Goal: Information Seeking & Learning: Find specific fact

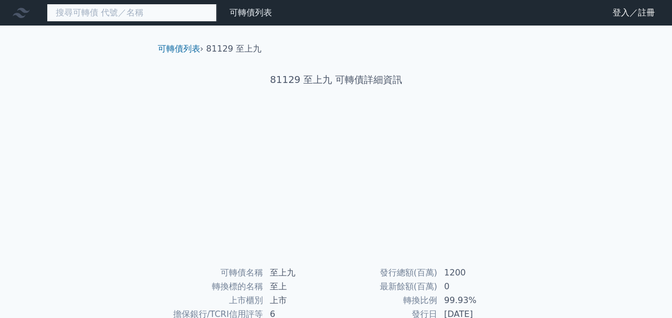
drag, startPoint x: 0, startPoint y: 0, endPoint x: 173, endPoint y: 9, distance: 173.4
click at [173, 9] on input at bounding box center [132, 13] width 170 height 18
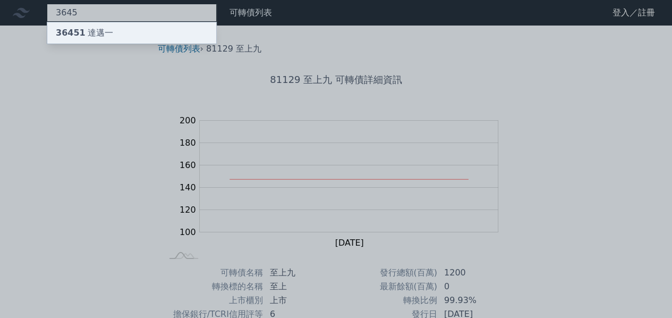
type input "3645"
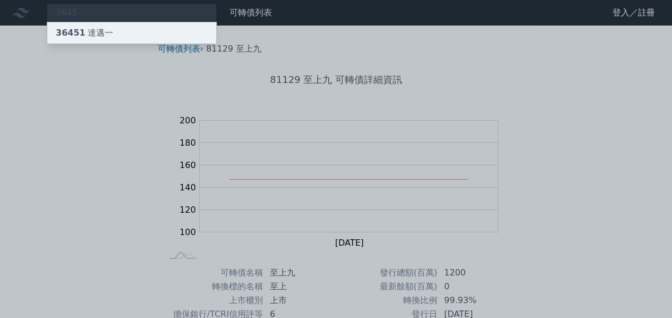
click at [79, 33] on span "36451" at bounding box center [71, 33] width 30 height 10
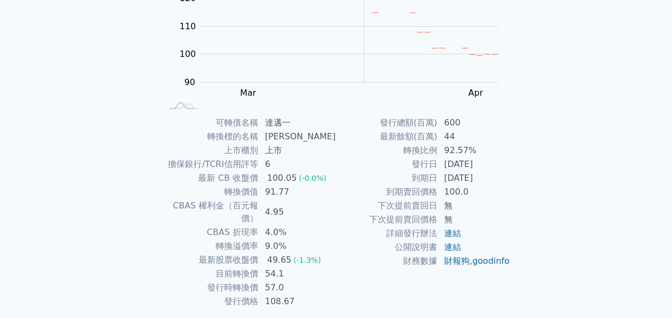
scroll to position [159, 0]
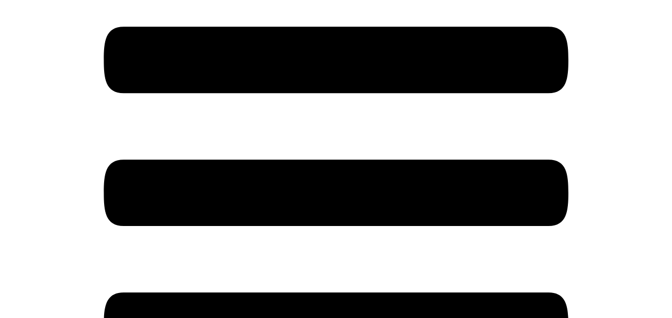
scroll to position [212, 0]
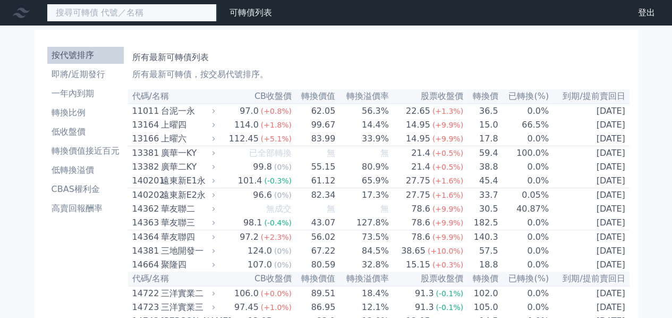
click at [181, 17] on input at bounding box center [132, 13] width 170 height 18
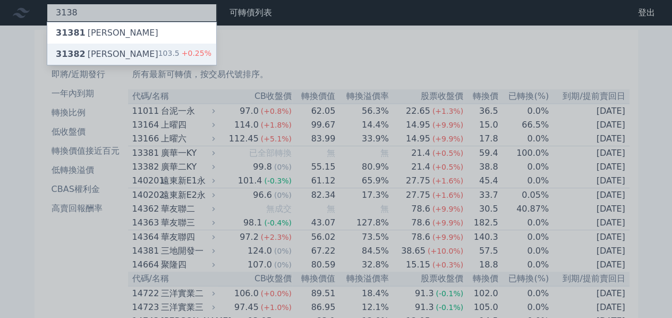
type input "3138"
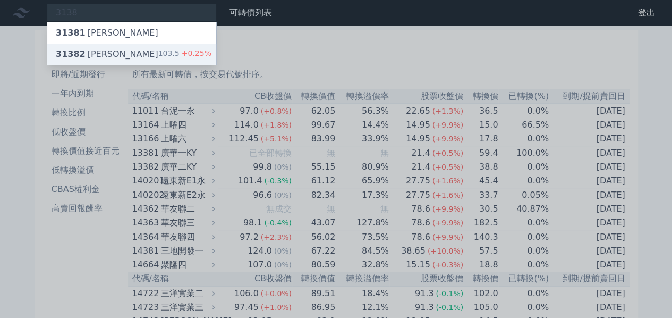
click at [73, 56] on span "31382" at bounding box center [71, 54] width 30 height 10
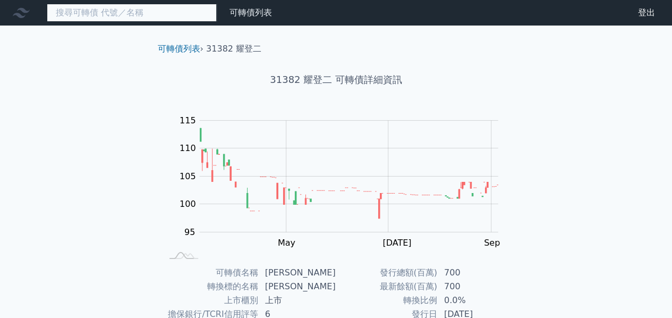
click at [108, 16] on input at bounding box center [132, 13] width 170 height 18
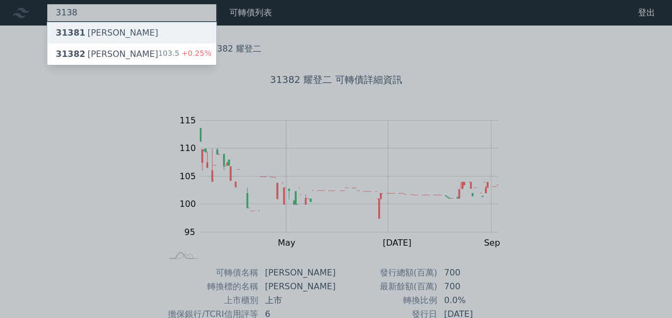
type input "3138"
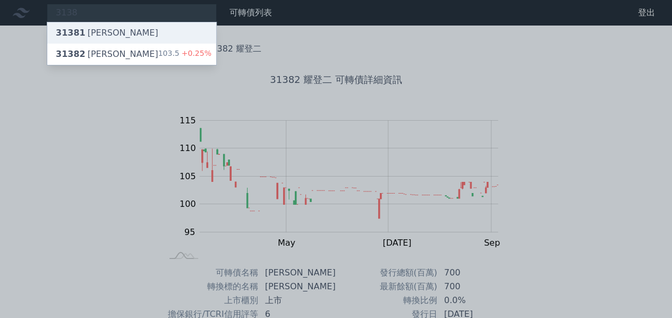
click at [95, 31] on div "31381 耀登一" at bounding box center [107, 33] width 103 height 13
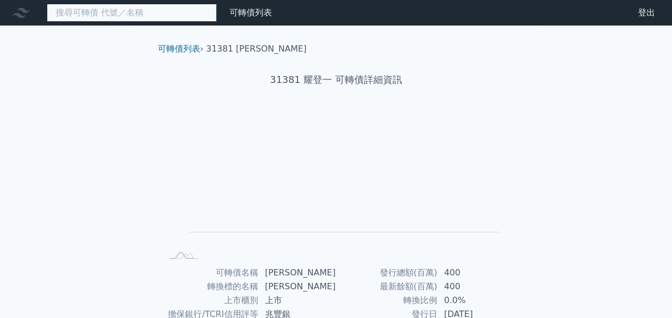
click at [150, 12] on input at bounding box center [132, 13] width 170 height 18
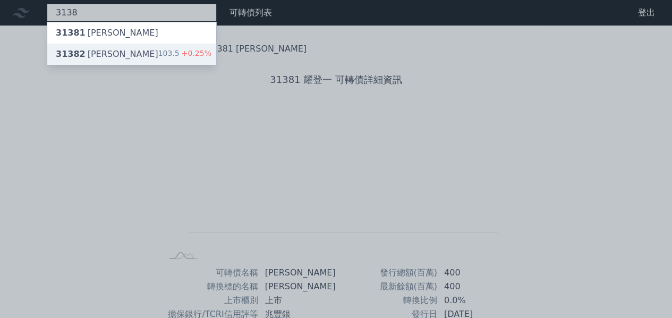
type input "3138"
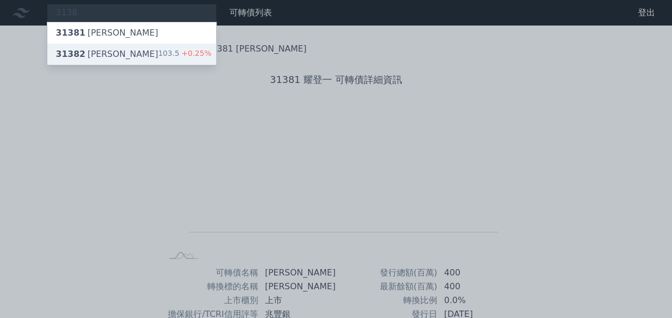
click at [92, 53] on div "31382 耀登二" at bounding box center [107, 54] width 103 height 13
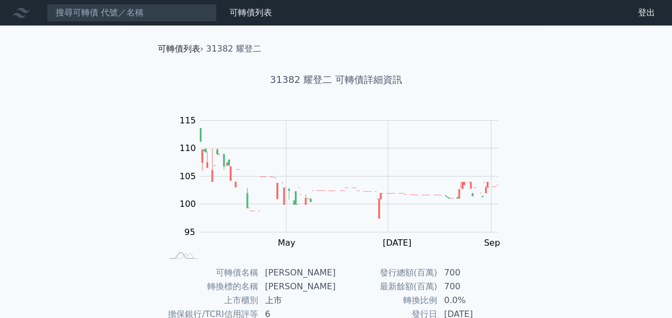
click at [175, 48] on link "可轉債列表" at bounding box center [179, 49] width 42 height 10
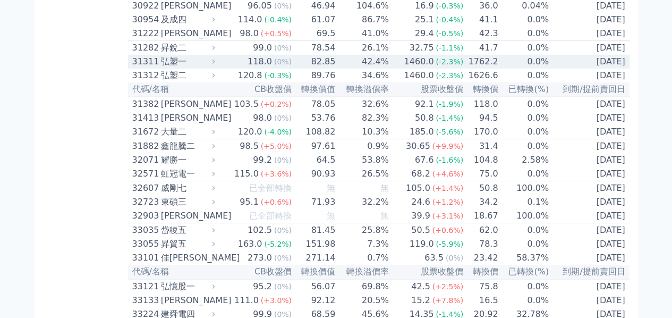
scroll to position [1700, 0]
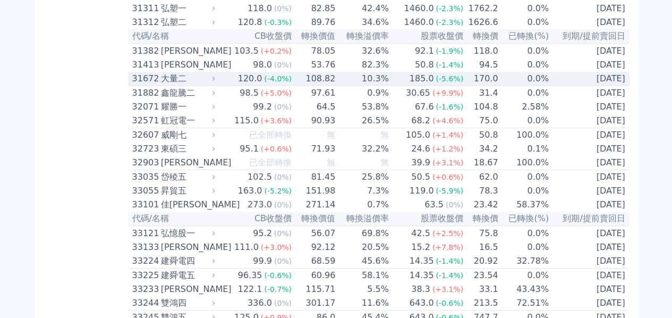
click at [530, 86] on td "0.0%" at bounding box center [523, 79] width 51 height 14
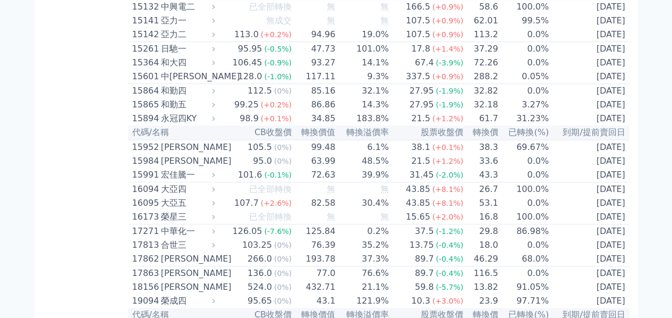
scroll to position [0, 0]
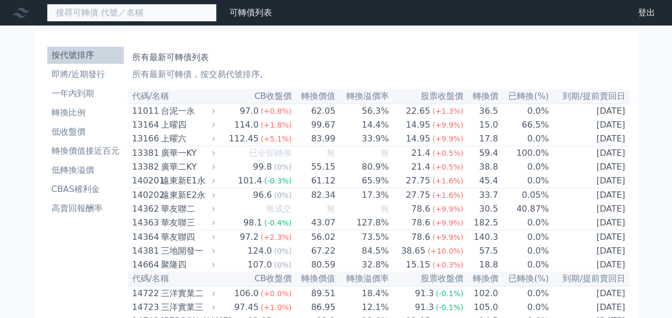
click at [136, 9] on input at bounding box center [132, 13] width 170 height 18
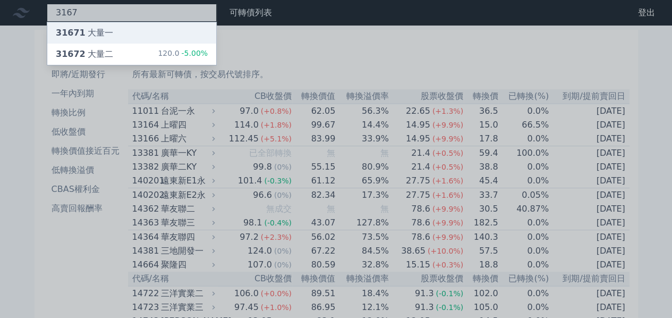
type input "3167"
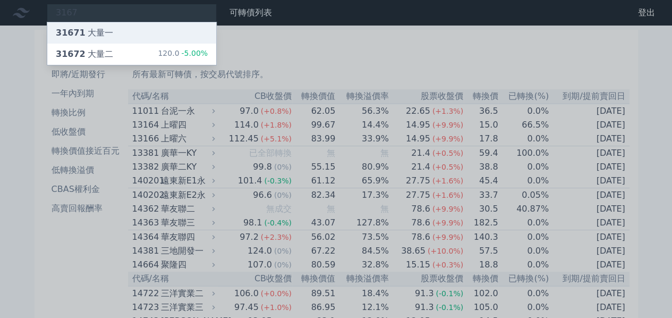
click at [69, 33] on span "31671" at bounding box center [71, 33] width 30 height 10
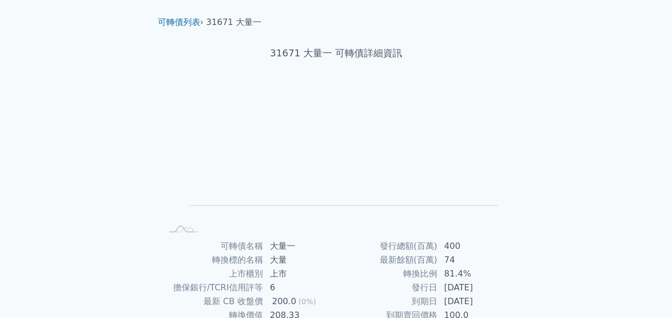
scroll to position [15, 0]
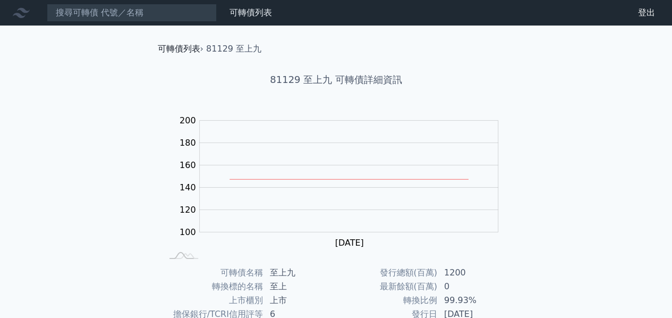
click at [178, 52] on link "可轉債列表" at bounding box center [179, 49] width 42 height 10
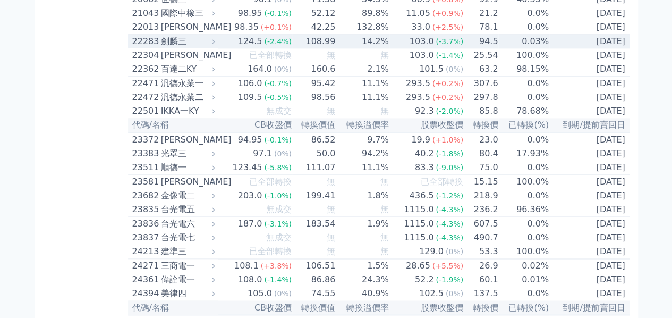
scroll to position [797, 0]
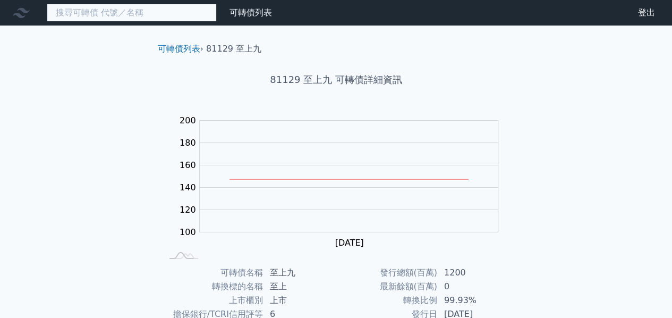
drag, startPoint x: 0, startPoint y: 0, endPoint x: 146, endPoint y: 18, distance: 147.1
click at [146, 18] on input at bounding box center [132, 13] width 170 height 18
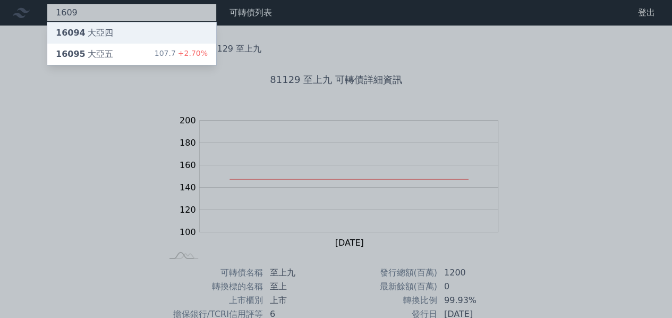
type input "1609"
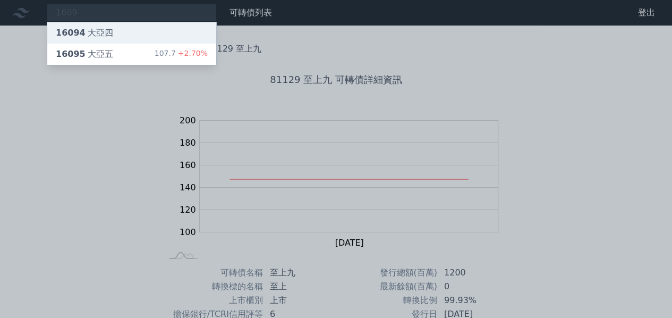
click at [103, 33] on div "16094 大亞四" at bounding box center [84, 33] width 57 height 13
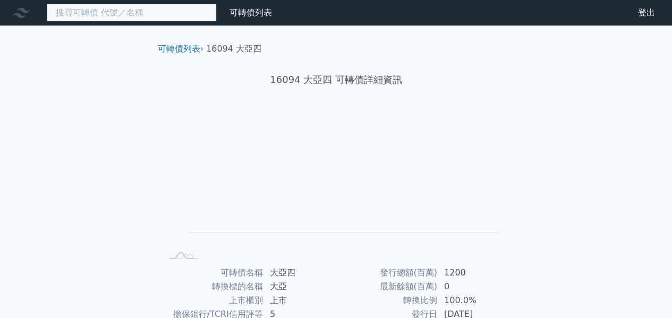
click at [126, 15] on input at bounding box center [132, 13] width 170 height 18
click at [151, 10] on input at bounding box center [132, 13] width 170 height 18
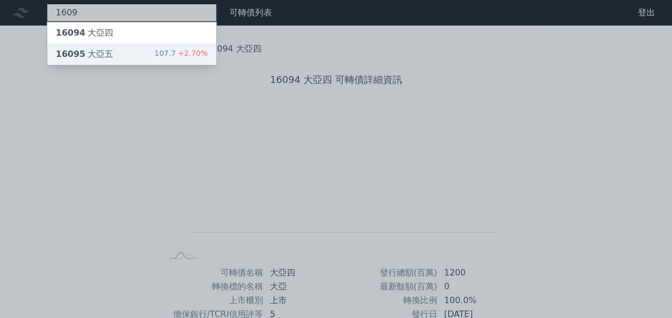
type input "1609"
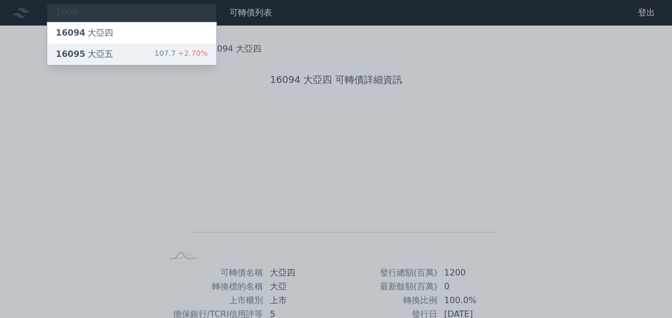
click at [102, 56] on div "16095 大亞五" at bounding box center [84, 54] width 57 height 13
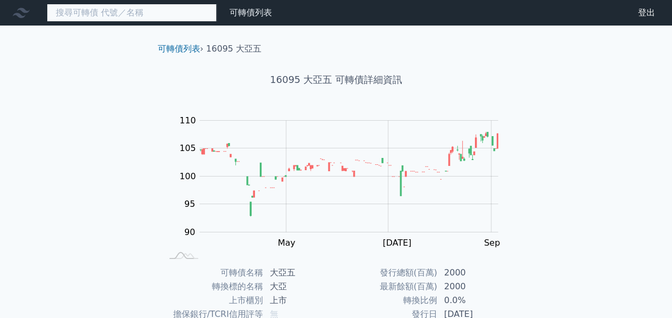
click at [168, 16] on input at bounding box center [132, 13] width 170 height 18
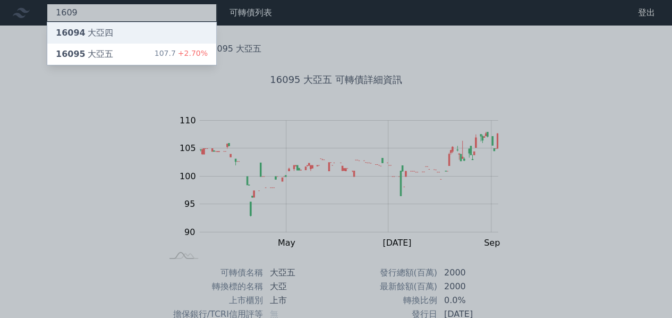
type input "1609"
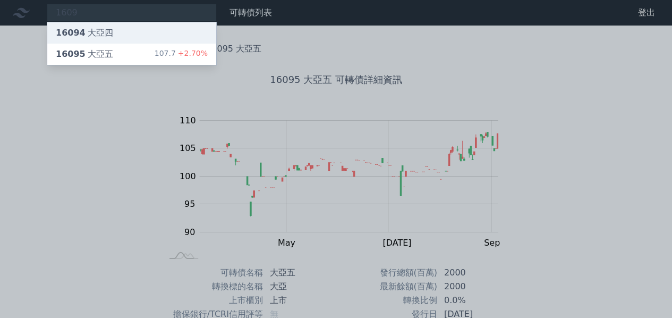
click at [101, 36] on div "16094 大亞四" at bounding box center [84, 33] width 57 height 13
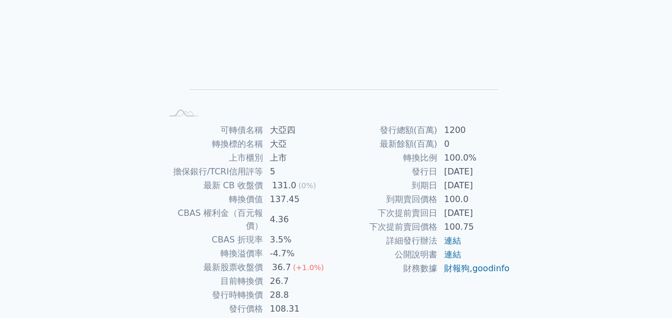
scroll to position [159, 0]
